Goal: Transaction & Acquisition: Purchase product/service

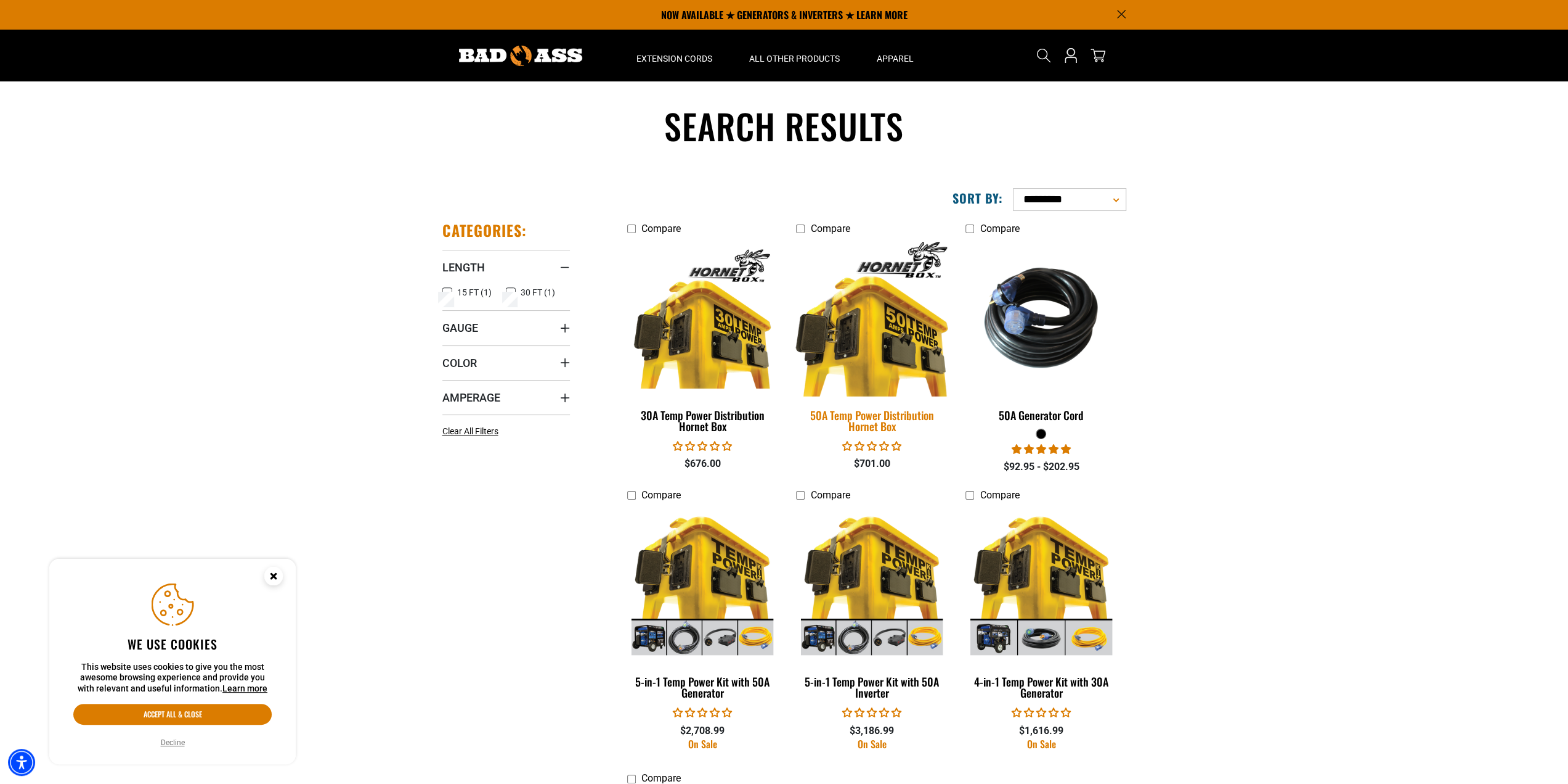
click at [863, 354] on img at bounding box center [871, 317] width 173 height 158
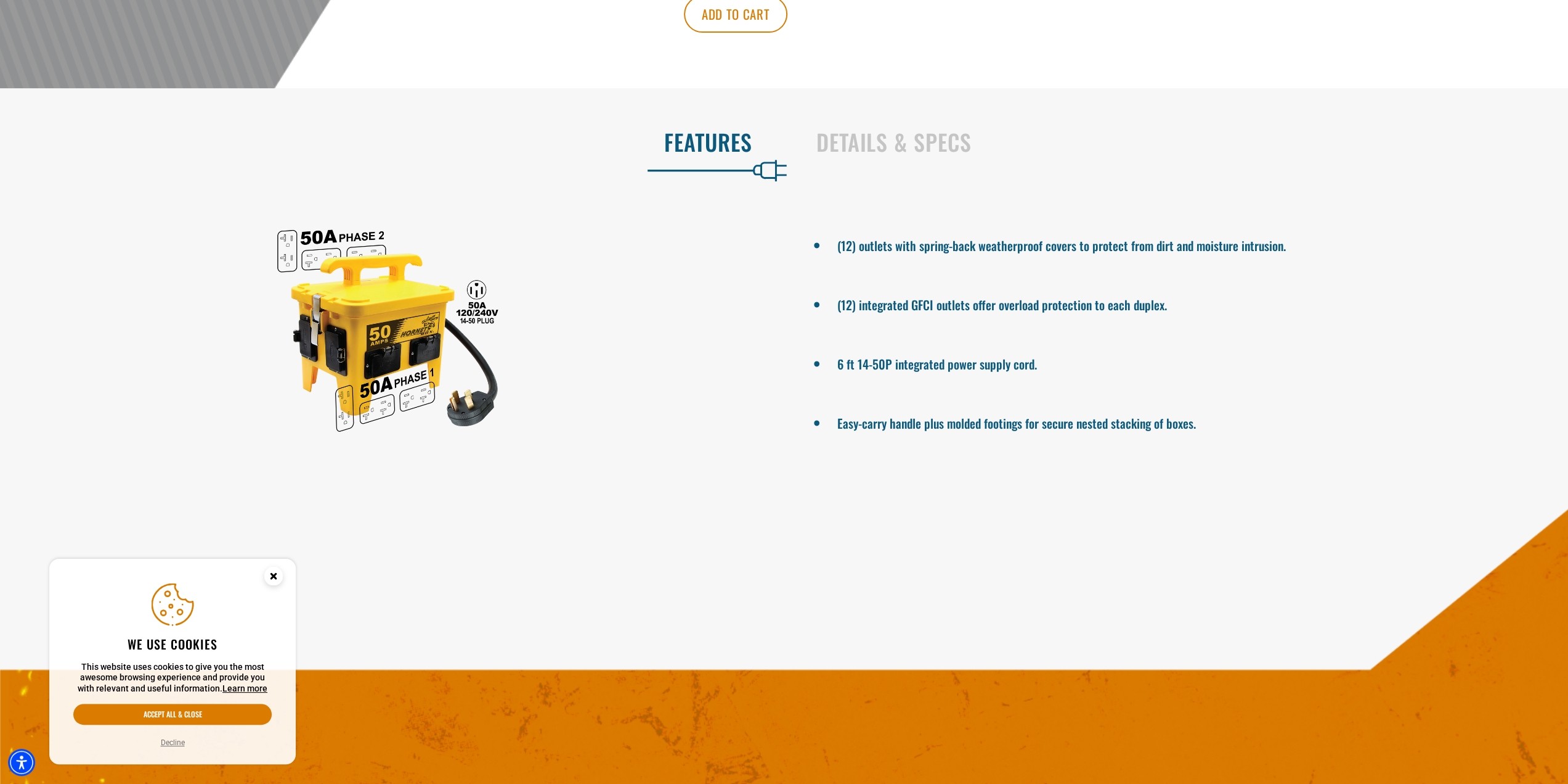
scroll to position [555, 0]
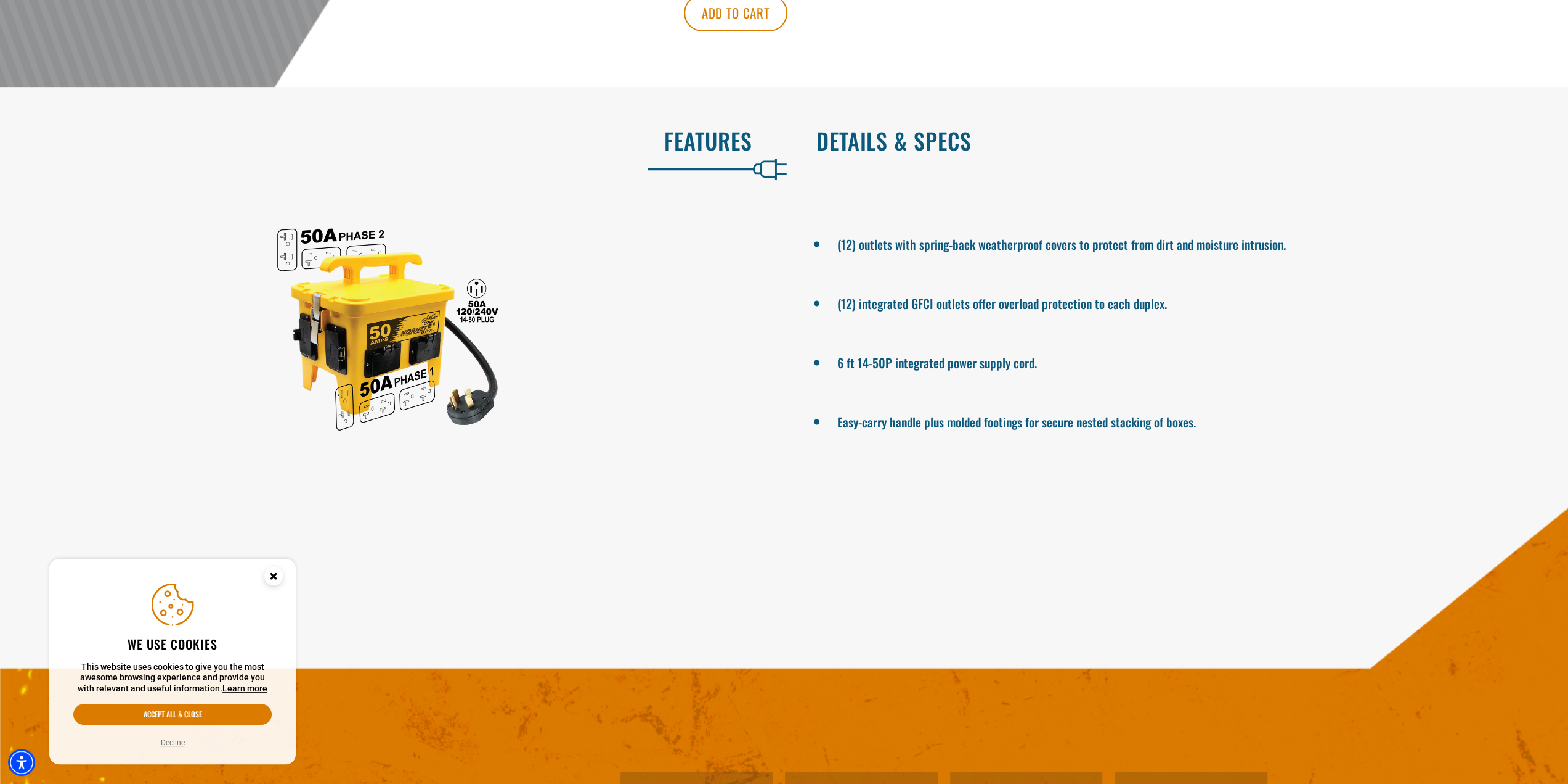
click at [868, 142] on h2 "Details & Specs" at bounding box center [1180, 140] width 727 height 26
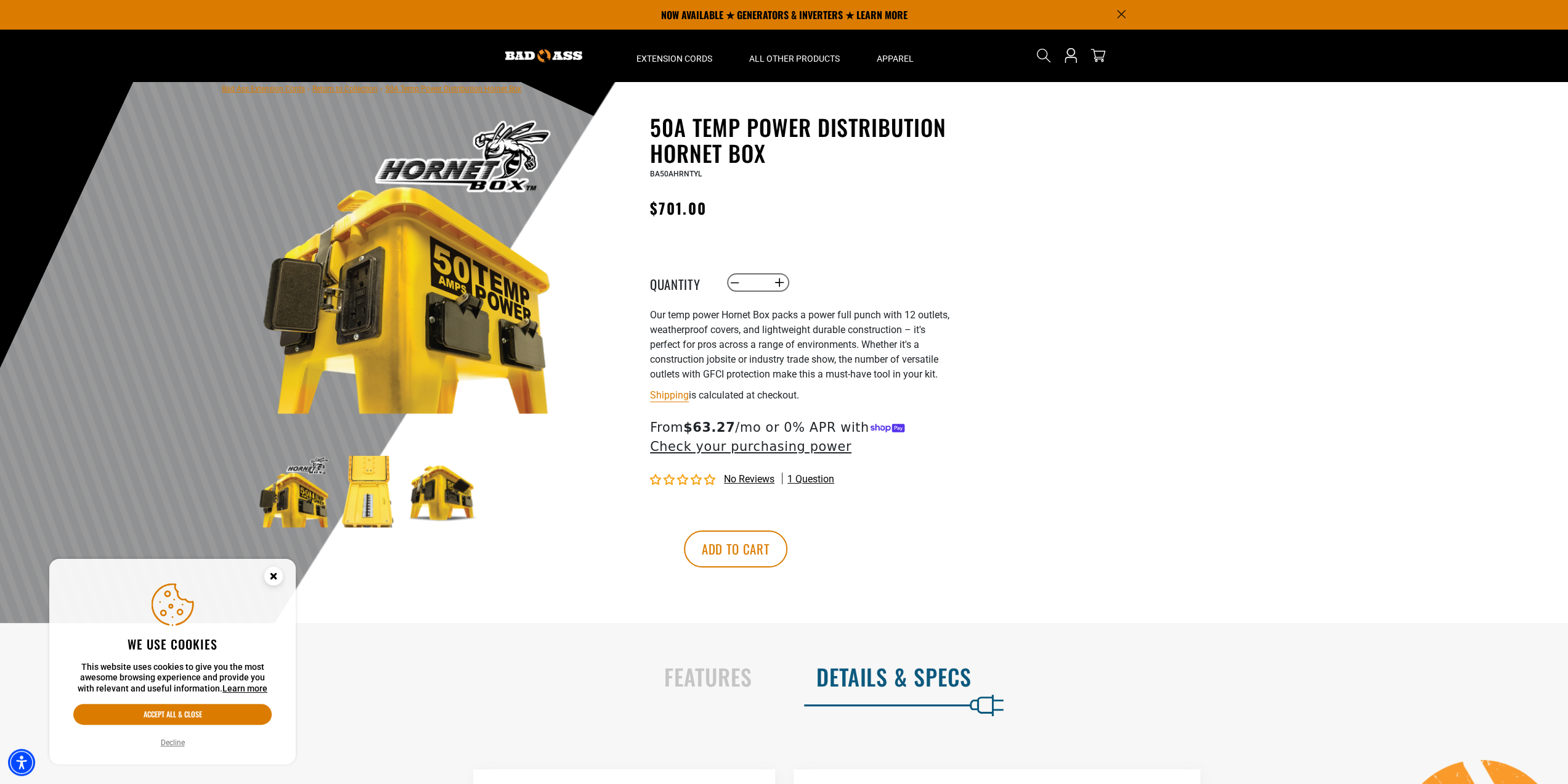
scroll to position [0, 0]
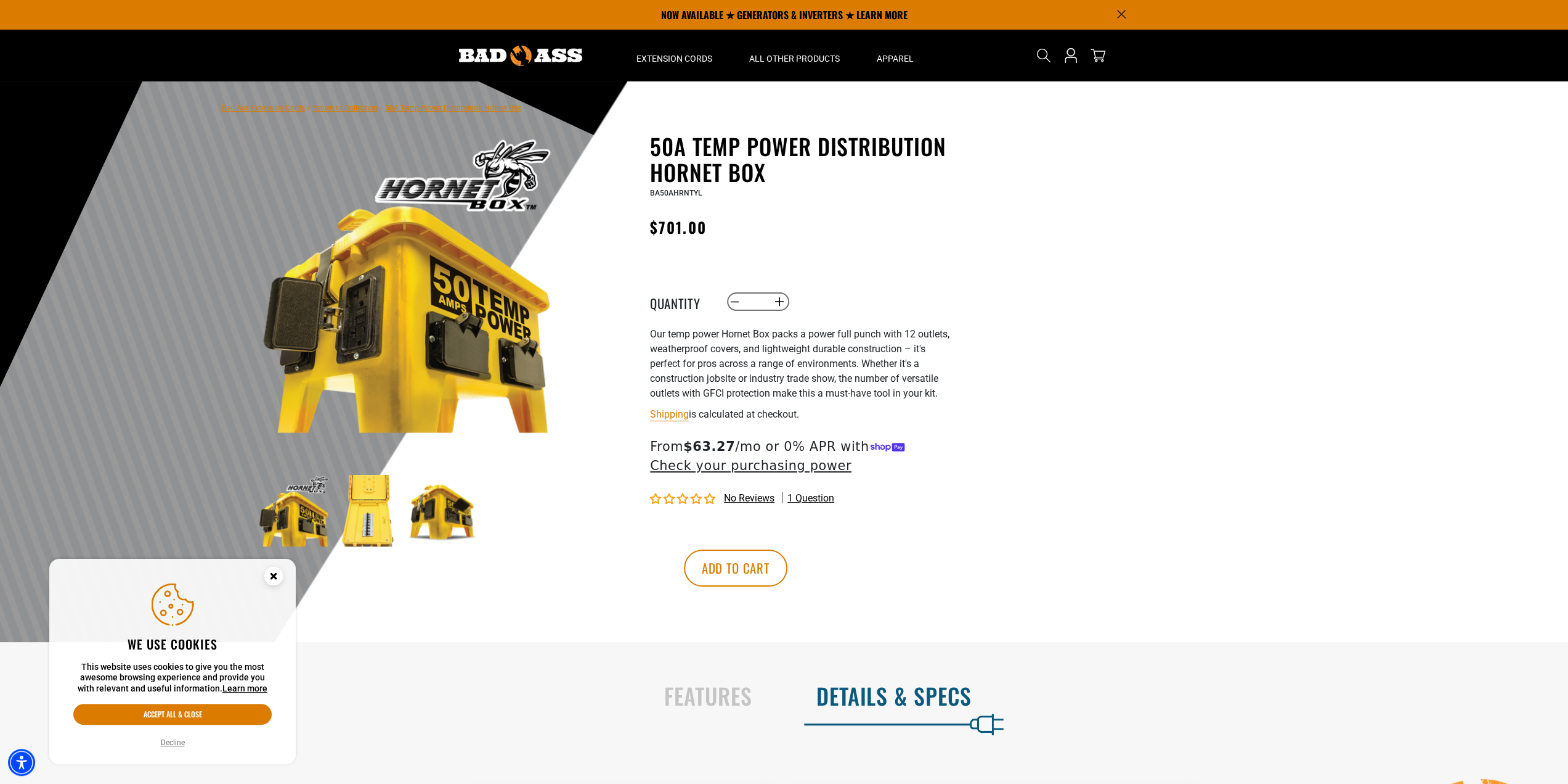
click at [369, 506] on img at bounding box center [369, 511] width 72 height 72
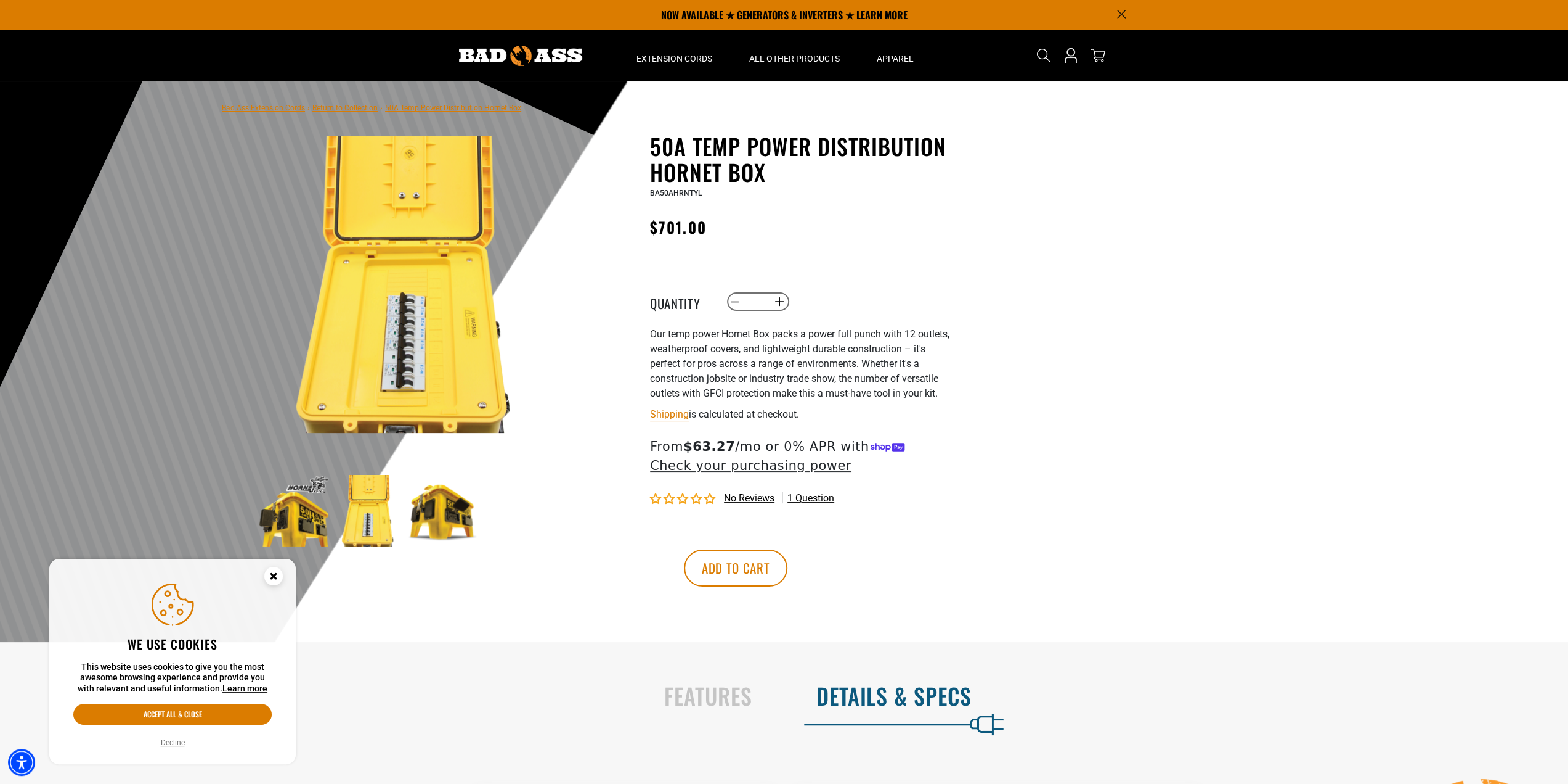
click at [443, 526] on img at bounding box center [443, 511] width 72 height 72
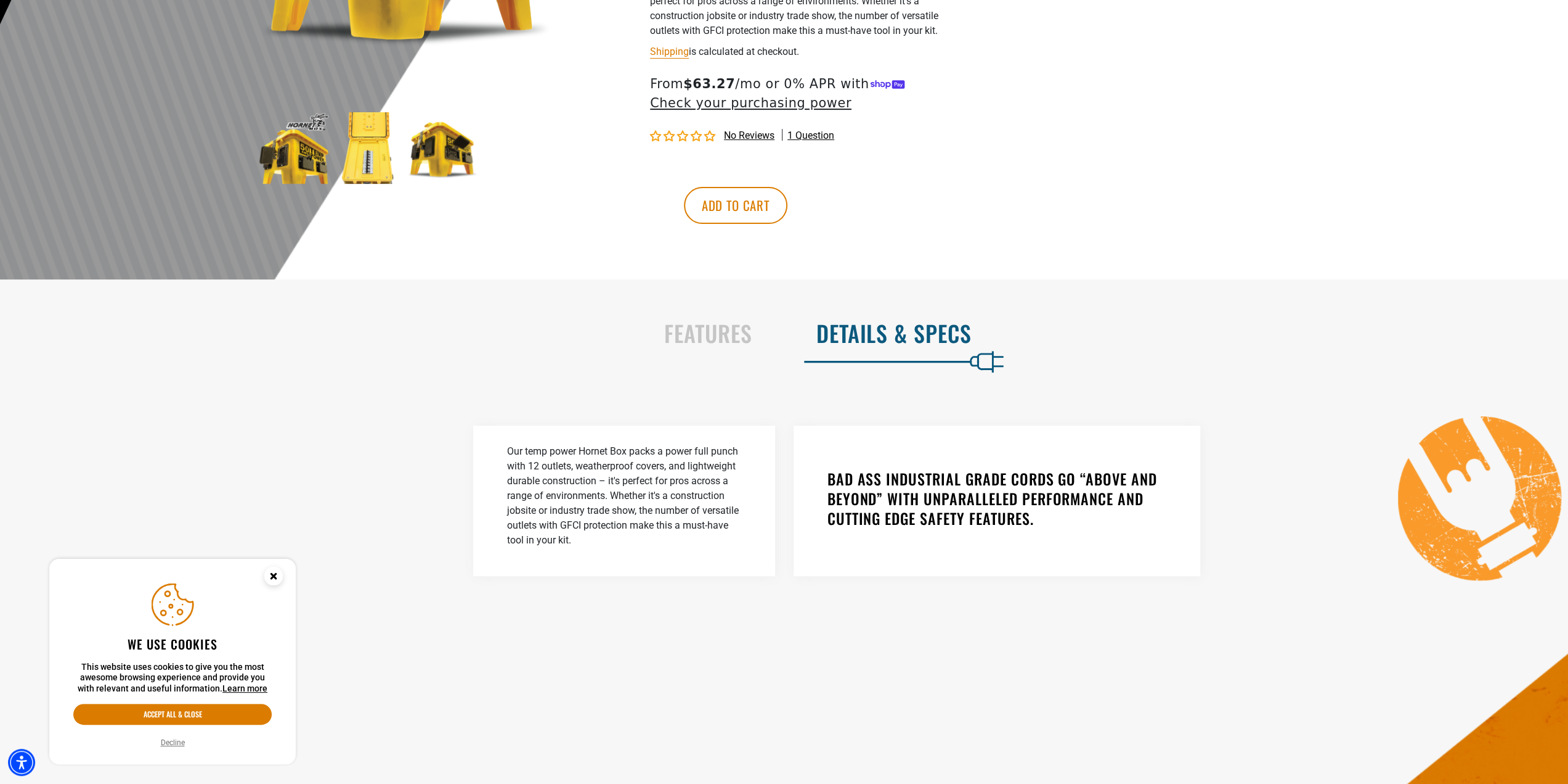
scroll to position [494, 0]
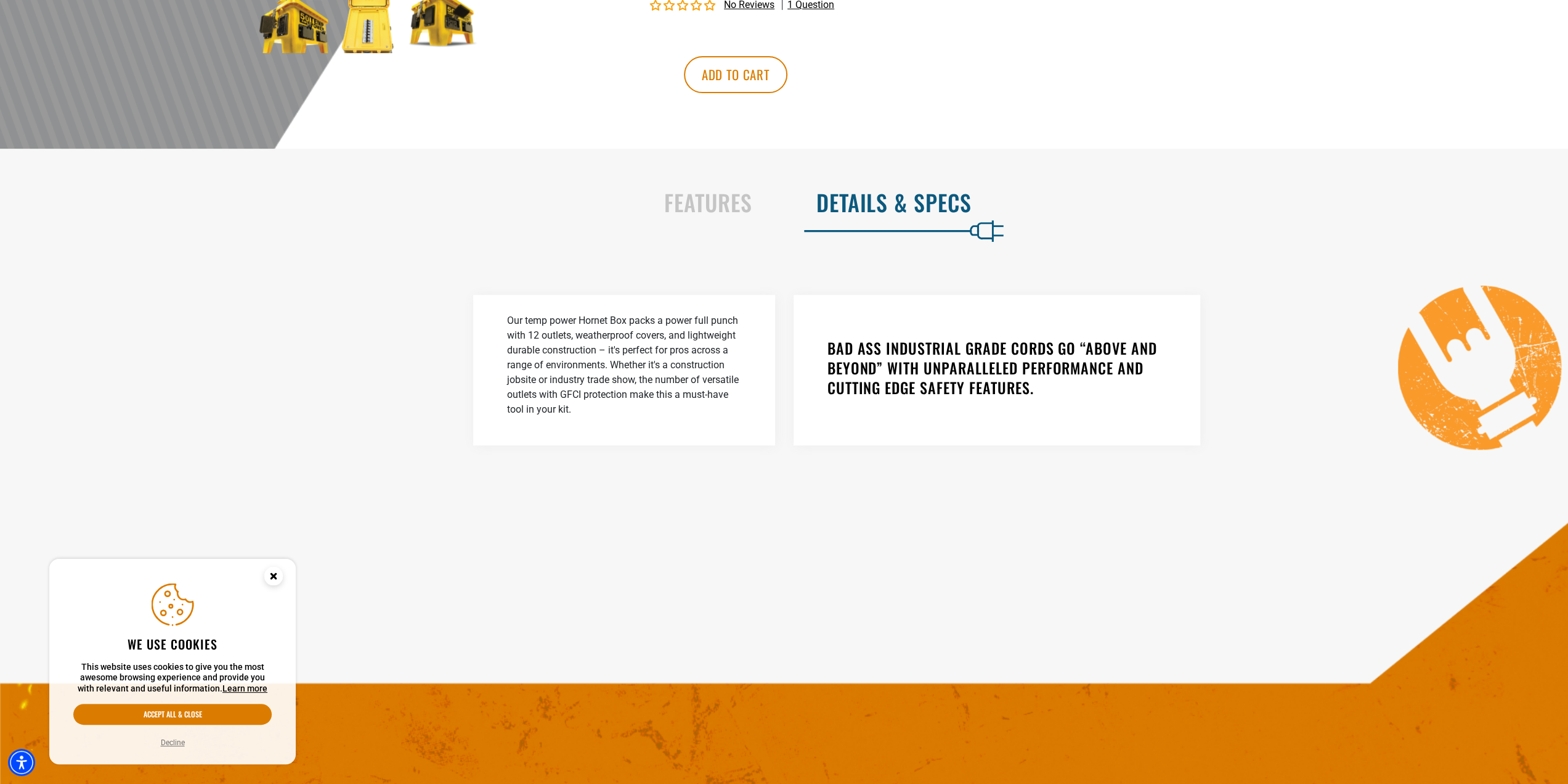
click at [859, 200] on h2 "Details & Specs" at bounding box center [1180, 201] width 727 height 26
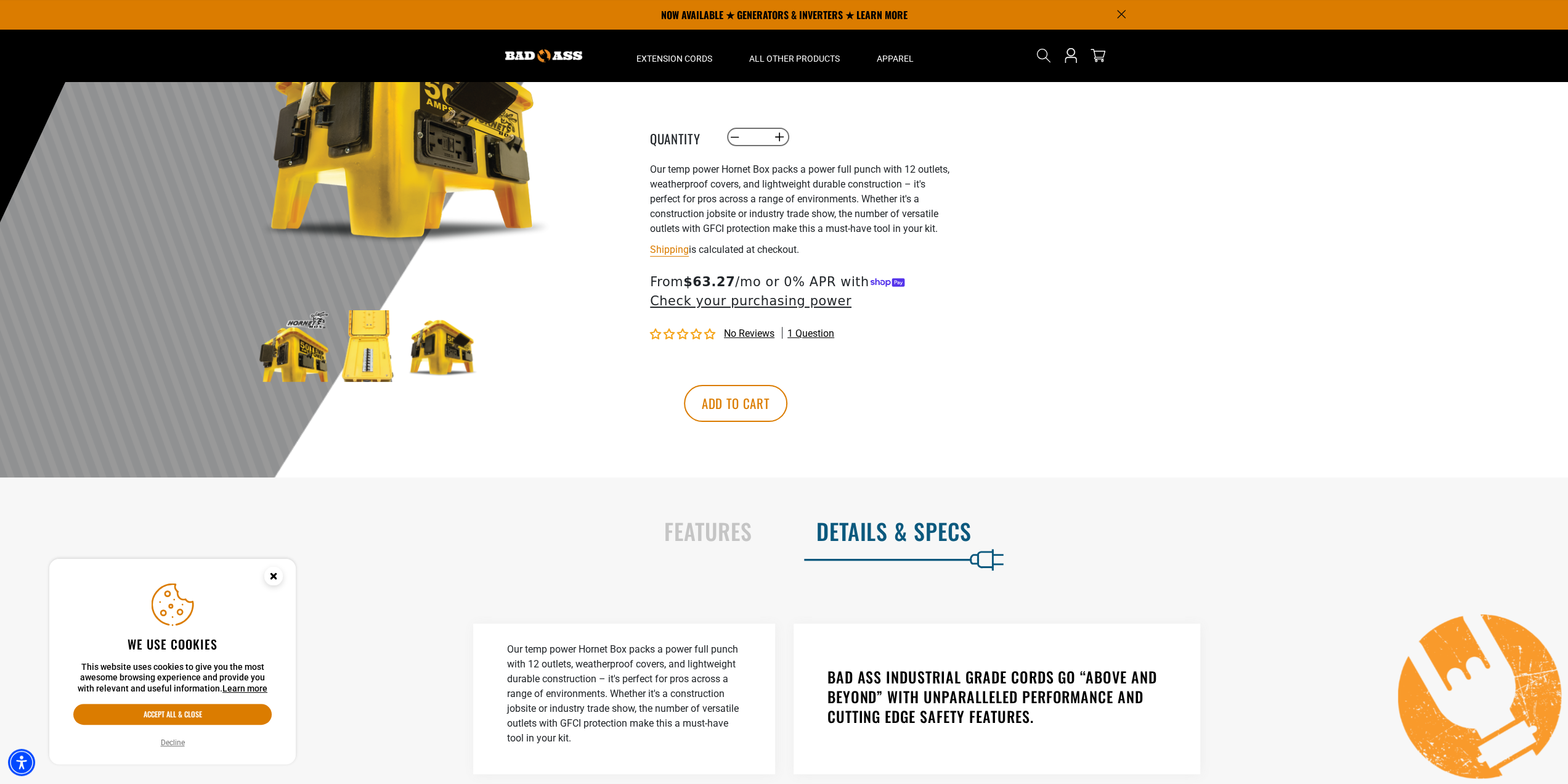
scroll to position [164, 0]
click at [682, 532] on h2 "Features" at bounding box center [388, 531] width 727 height 26
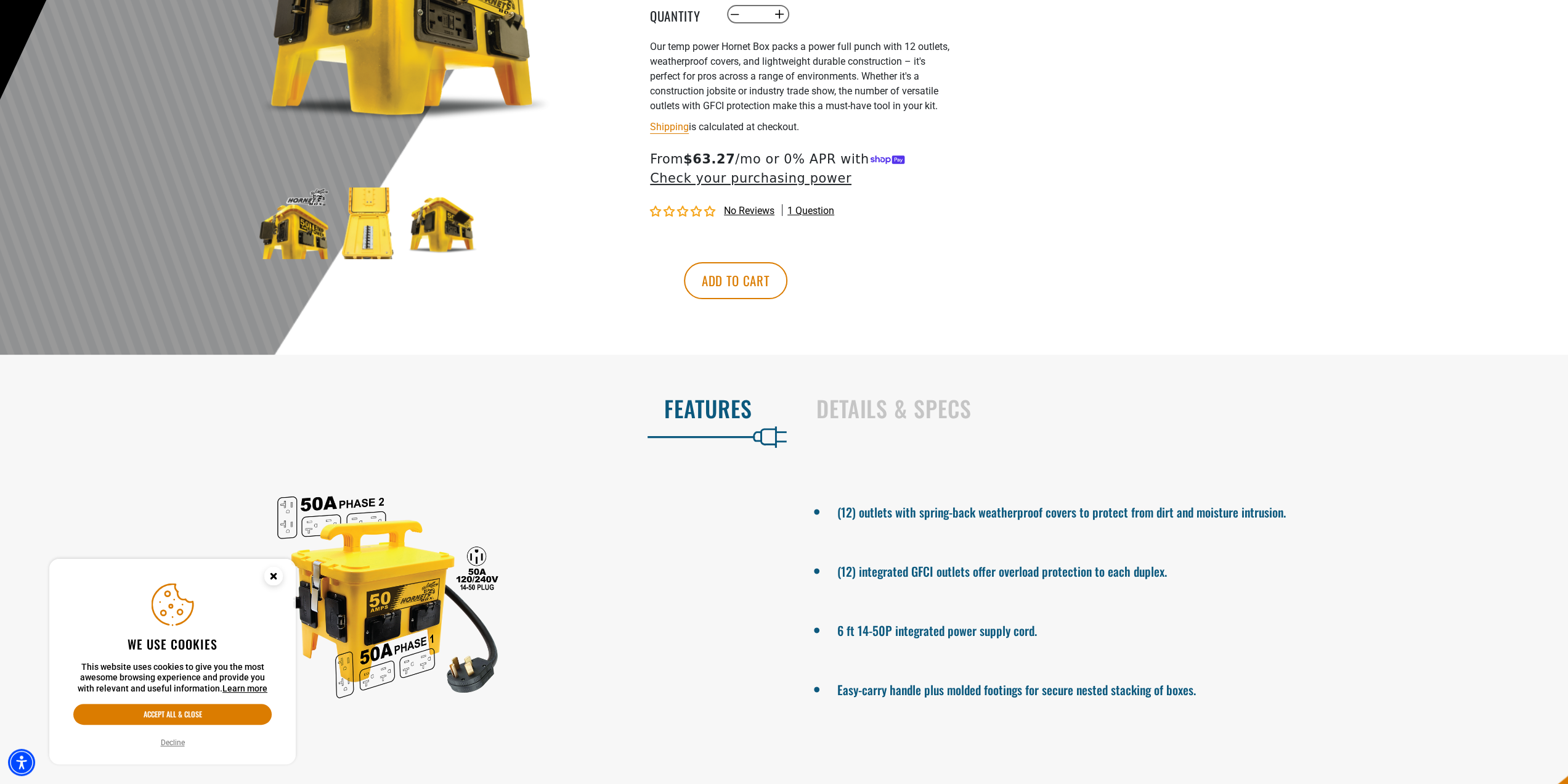
scroll to position [472, 0]
